Goal: Information Seeking & Learning: Learn about a topic

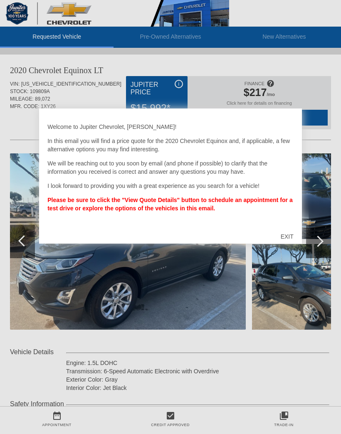
click at [294, 240] on div "EXIT" at bounding box center [287, 236] width 30 height 25
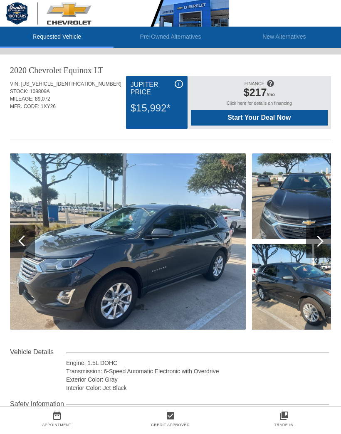
click at [61, 273] on img at bounding box center [128, 241] width 236 height 176
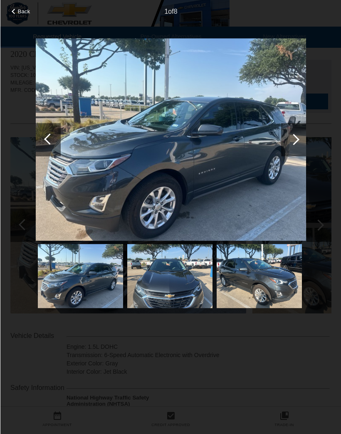
scroll to position [12, 0]
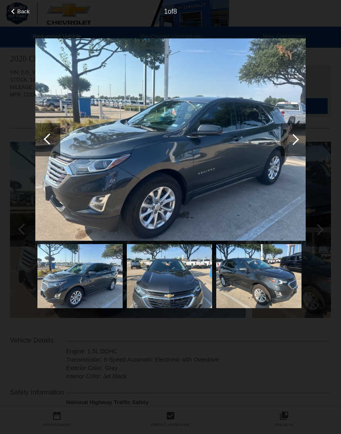
click at [77, 275] on img at bounding box center [79, 276] width 85 height 64
click at [76, 270] on img at bounding box center [79, 276] width 85 height 64
click at [291, 143] on div at bounding box center [293, 139] width 11 height 11
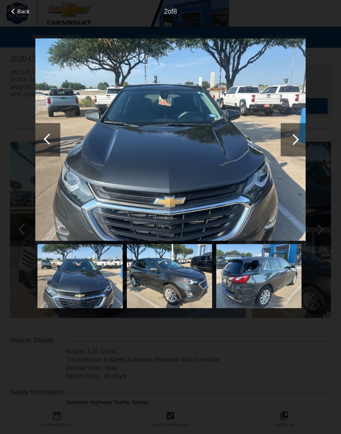
click at [290, 142] on div at bounding box center [293, 139] width 11 height 11
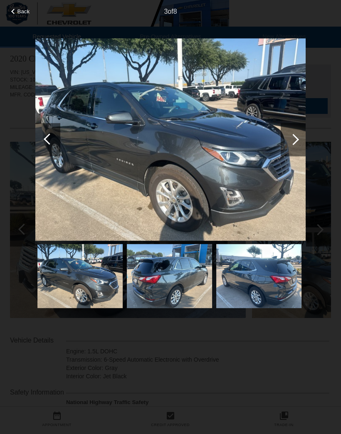
click at [296, 141] on div at bounding box center [293, 139] width 11 height 11
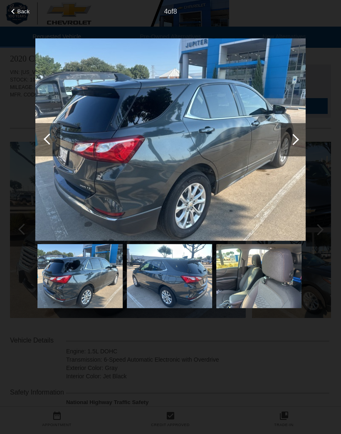
click at [292, 142] on div at bounding box center [293, 139] width 11 height 11
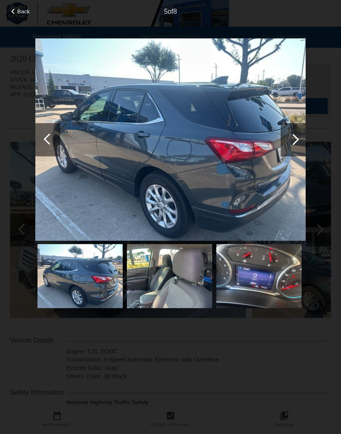
click at [294, 140] on div at bounding box center [293, 139] width 11 height 11
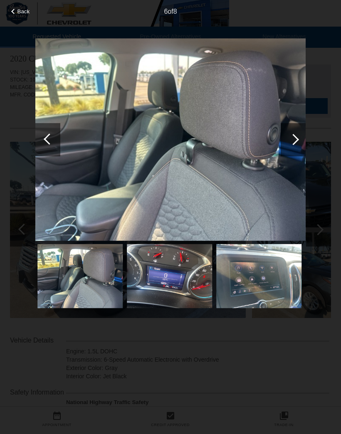
click at [295, 139] on div at bounding box center [293, 139] width 11 height 11
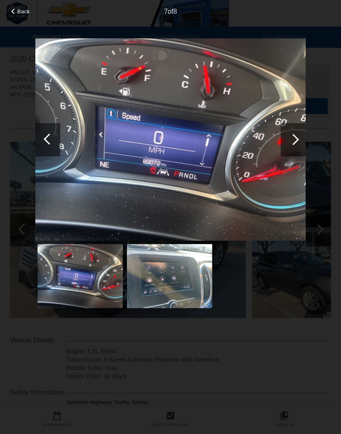
click at [299, 145] on div at bounding box center [293, 139] width 25 height 33
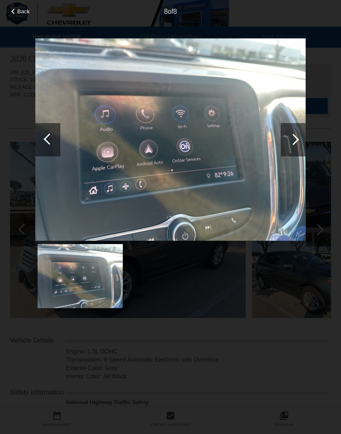
click at [290, 142] on div at bounding box center [293, 139] width 11 height 11
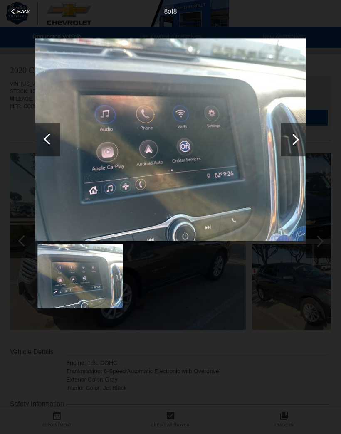
scroll to position [0, 1]
click at [286, 138] on div at bounding box center [293, 139] width 25 height 33
click at [297, 140] on div at bounding box center [293, 139] width 11 height 11
click at [298, 133] on div at bounding box center [293, 139] width 25 height 33
click at [291, 138] on div at bounding box center [293, 139] width 11 height 11
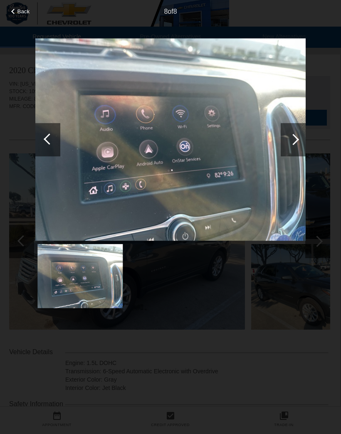
click at [286, 139] on div at bounding box center [293, 139] width 25 height 33
click at [288, 142] on div at bounding box center [293, 139] width 25 height 33
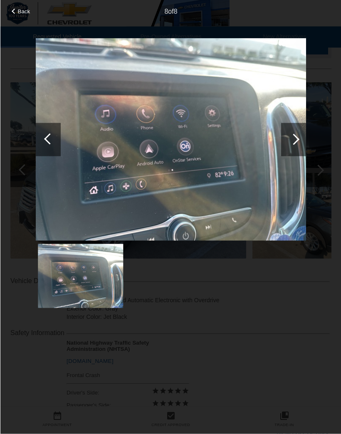
scroll to position [0, 0]
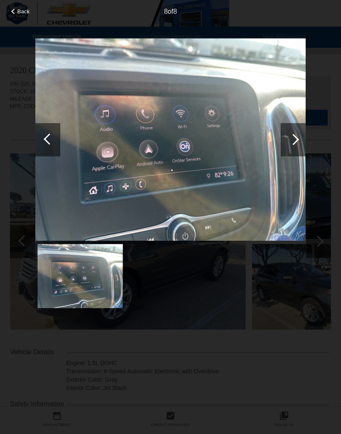
click at [25, 15] on span "Back" at bounding box center [23, 11] width 12 height 6
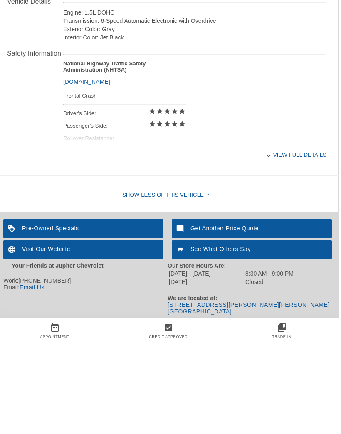
scroll to position [276, 0]
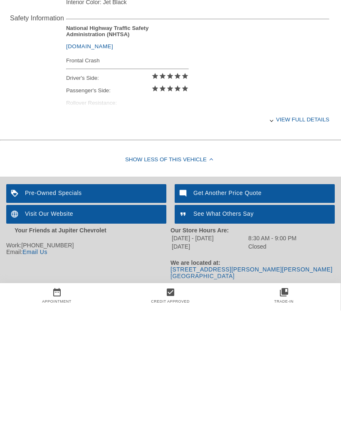
click at [46, 308] on div "Pre-Owned Specials" at bounding box center [86, 317] width 160 height 19
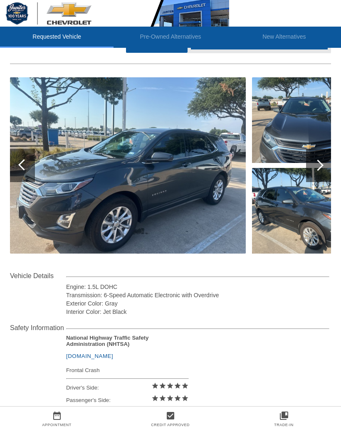
scroll to position [0, 0]
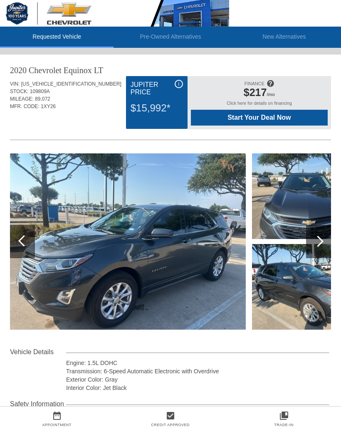
click at [158, 40] on li "Pre-Owned Alternatives" at bounding box center [169, 37] width 113 height 21
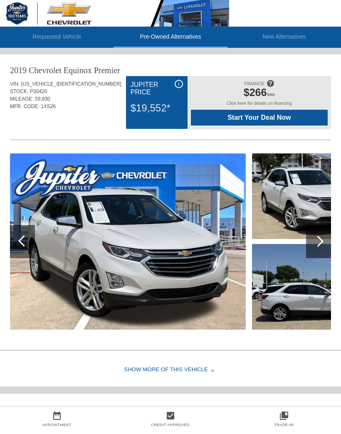
click at [157, 40] on li "Pre-Owned Alternatives" at bounding box center [169, 37] width 113 height 21
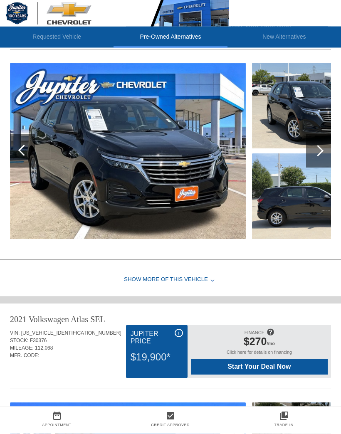
scroll to position [429, 0]
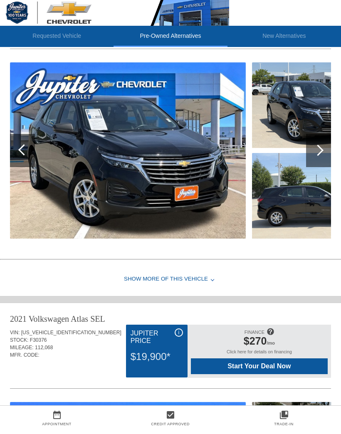
click at [62, 171] on img at bounding box center [128, 151] width 236 height 176
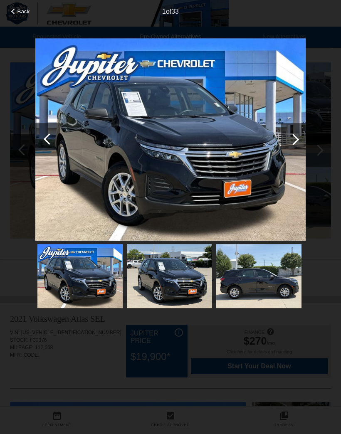
click at [173, 278] on img at bounding box center [169, 276] width 85 height 64
click at [239, 274] on img at bounding box center [258, 276] width 85 height 64
click at [234, 280] on img at bounding box center [258, 276] width 85 height 64
click at [298, 140] on div at bounding box center [293, 139] width 25 height 33
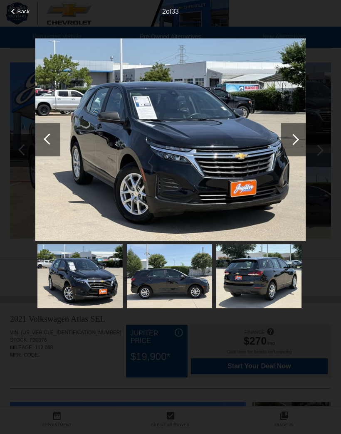
click at [292, 138] on div at bounding box center [293, 139] width 11 height 11
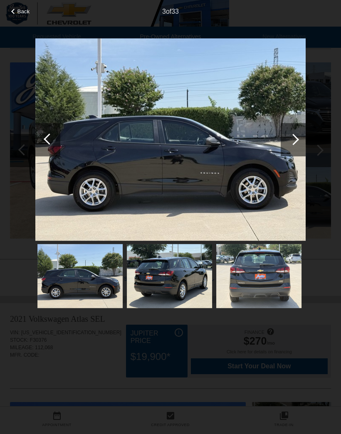
click at [286, 133] on div at bounding box center [293, 139] width 25 height 33
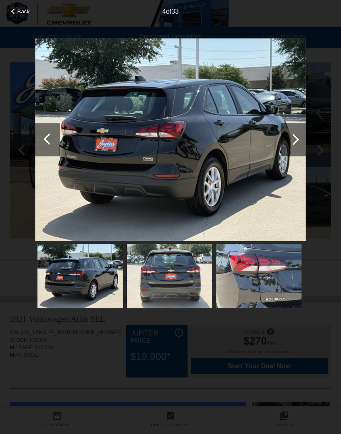
click at [278, 119] on img at bounding box center [170, 139] width 270 height 203
click at [304, 131] on div at bounding box center [293, 139] width 25 height 33
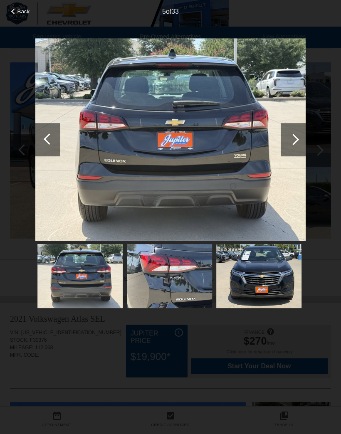
click at [288, 134] on div at bounding box center [293, 139] width 25 height 33
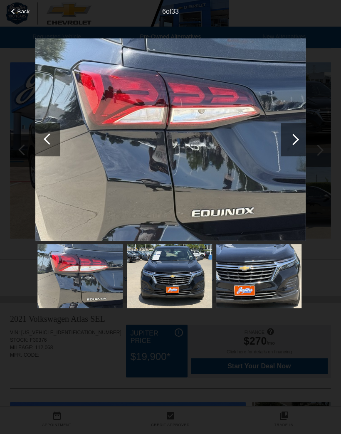
click at [292, 140] on div at bounding box center [293, 139] width 11 height 11
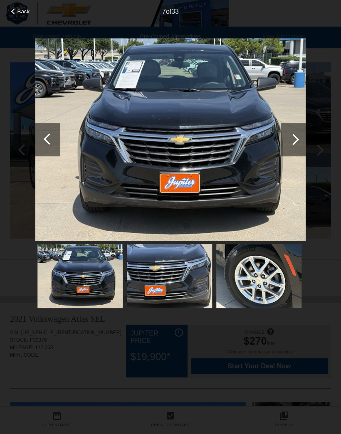
click at [287, 137] on div at bounding box center [293, 139] width 25 height 33
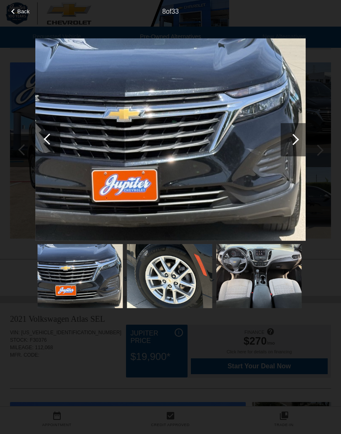
click at [292, 139] on div at bounding box center [293, 139] width 11 height 11
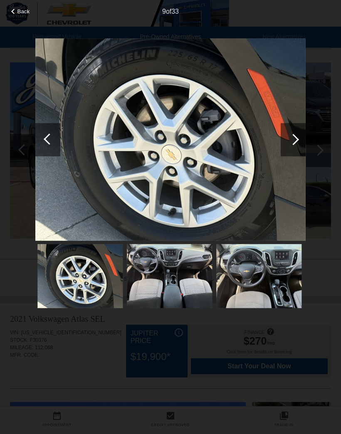
click at [286, 137] on div at bounding box center [293, 139] width 25 height 33
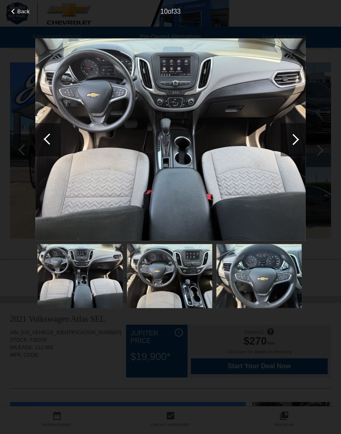
click at [286, 134] on div at bounding box center [293, 139] width 25 height 33
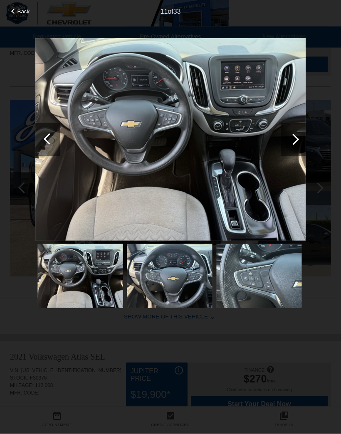
scroll to position [389, 0]
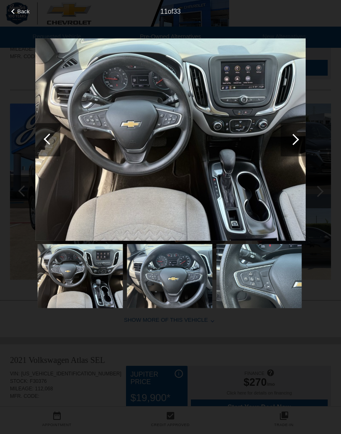
click at [296, 138] on div at bounding box center [293, 139] width 11 height 11
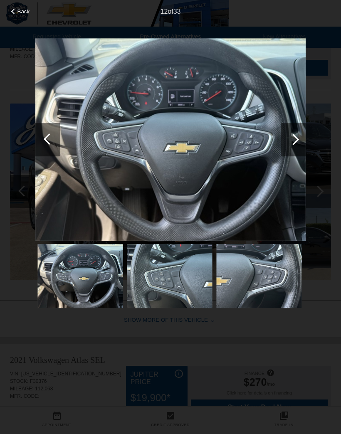
click at [293, 139] on div at bounding box center [293, 139] width 11 height 11
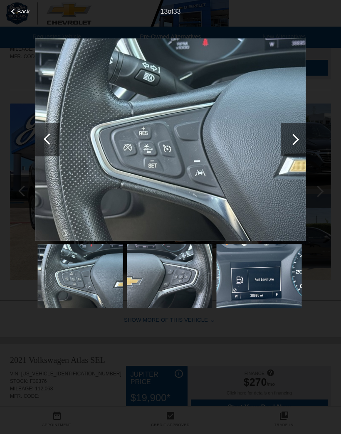
click at [289, 150] on div at bounding box center [293, 139] width 25 height 33
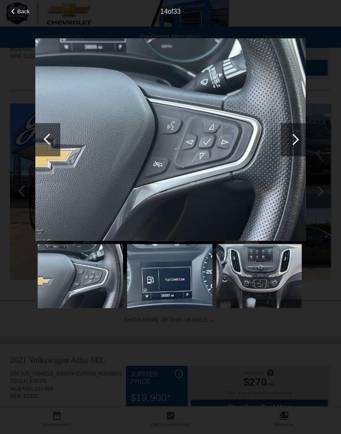
click at [5, 10] on div "Back" at bounding box center [21, 10] width 42 height 4
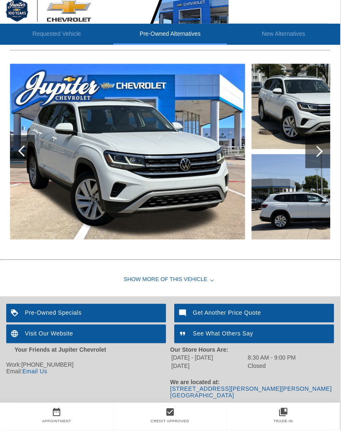
scroll to position [772, 0]
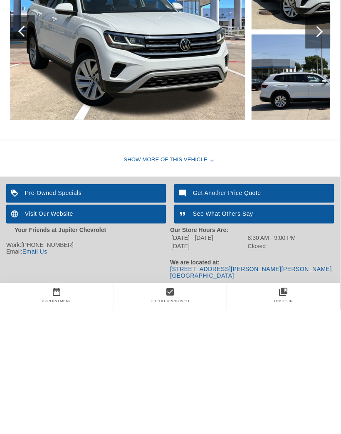
click at [75, 308] on div "Pre-Owned Specials" at bounding box center [86, 317] width 160 height 19
